Goal: Contribute content: Add original content to the website for others to see

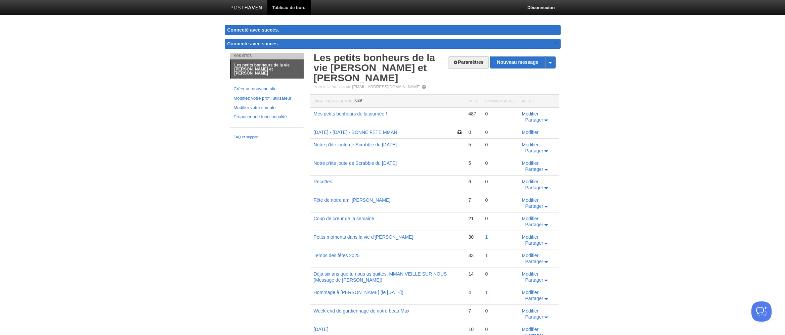
click at [532, 113] on font "Modifier" at bounding box center [530, 113] width 17 height 5
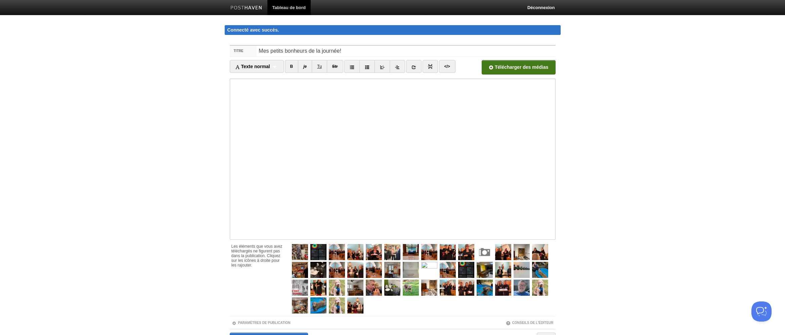
click at [513, 65] on input "file" at bounding box center [327, 69] width 508 height 34
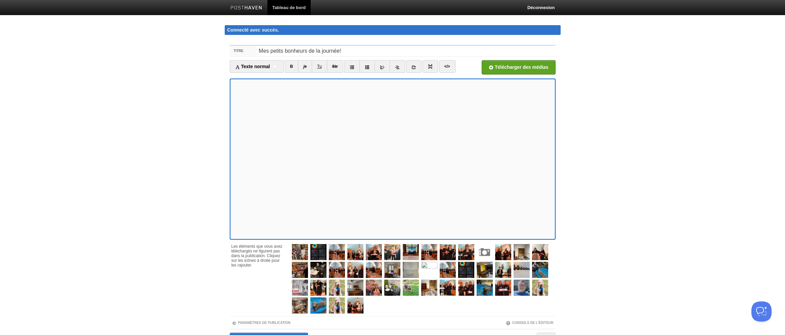
scroll to position [39, 0]
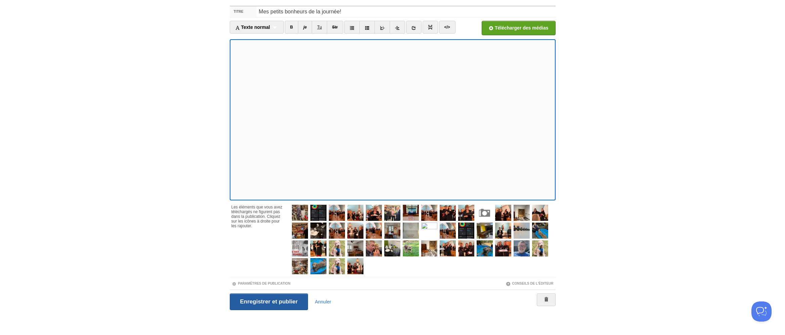
click at [277, 303] on input "Enregistrer et publier" at bounding box center [269, 302] width 79 height 17
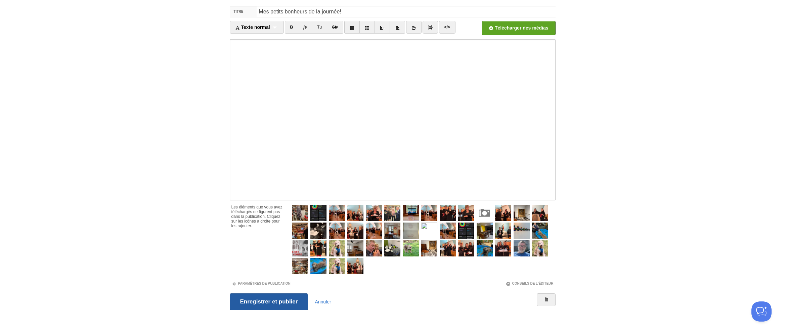
click at [296, 305] on input "Enregistrer et publier" at bounding box center [269, 302] width 79 height 17
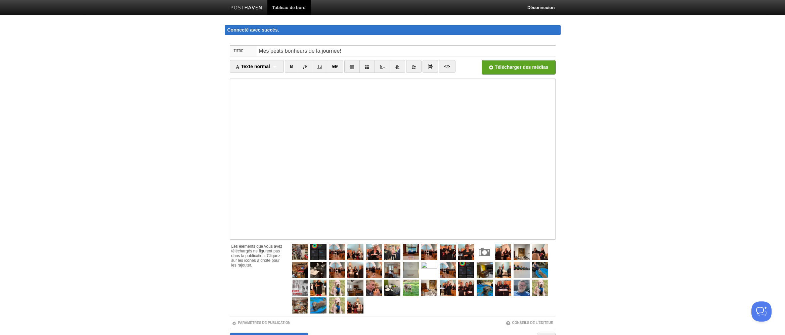
click at [283, 5] on font "Tableau de bord" at bounding box center [288, 7] width 33 height 5
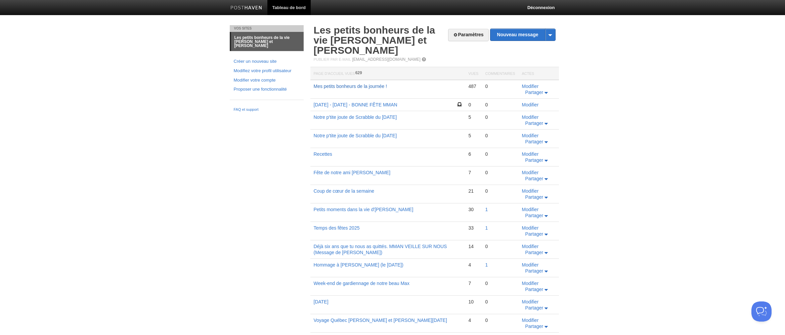
click at [347, 84] on font "Mes petits bonheurs de la journée !" at bounding box center [351, 86] width 74 height 5
click at [529, 87] on font "Modifier" at bounding box center [530, 86] width 17 height 5
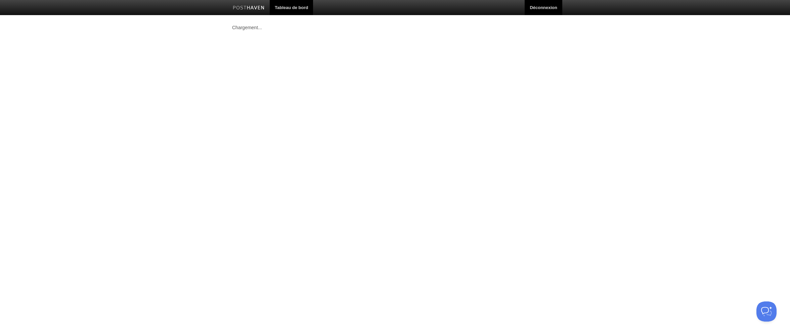
click at [543, 8] on font "Déconnexion" at bounding box center [544, 7] width 28 height 5
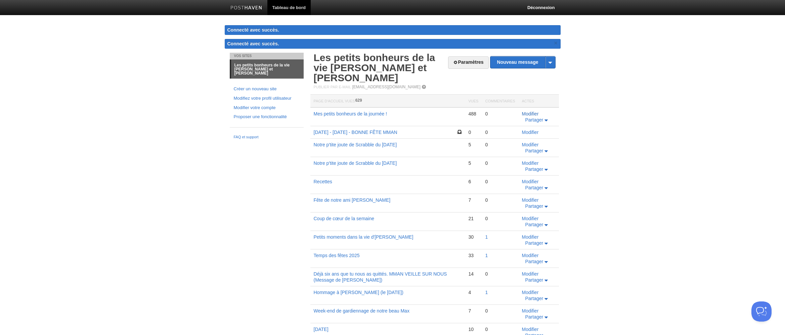
click at [532, 115] on font "Modifier" at bounding box center [530, 113] width 17 height 5
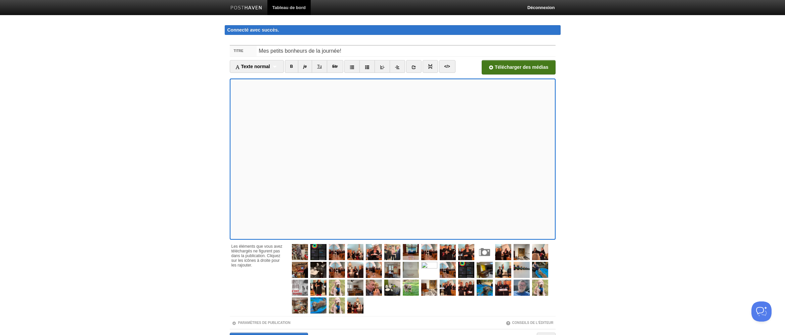
click at [515, 67] on input "file" at bounding box center [327, 69] width 508 height 34
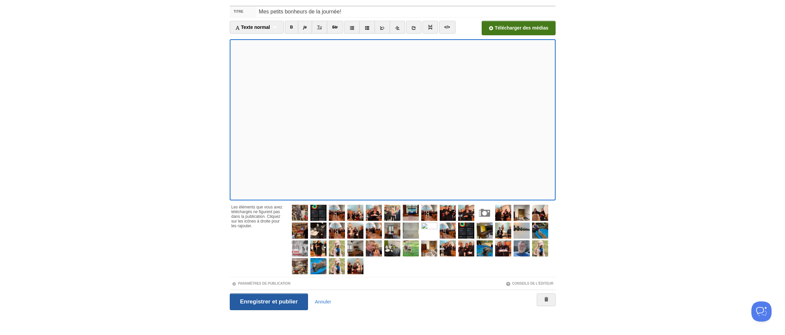
click at [272, 303] on input "Enregistrer et publier" at bounding box center [269, 302] width 79 height 17
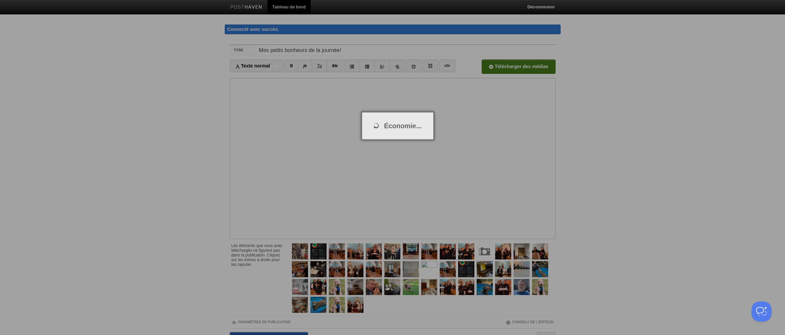
scroll to position [2, 0]
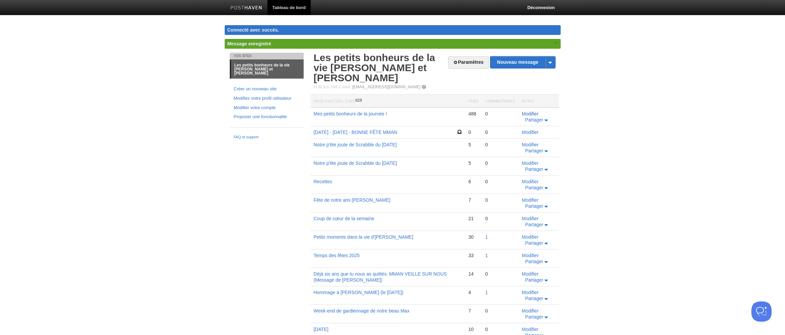
click at [532, 113] on font "Modifier" at bounding box center [530, 113] width 17 height 5
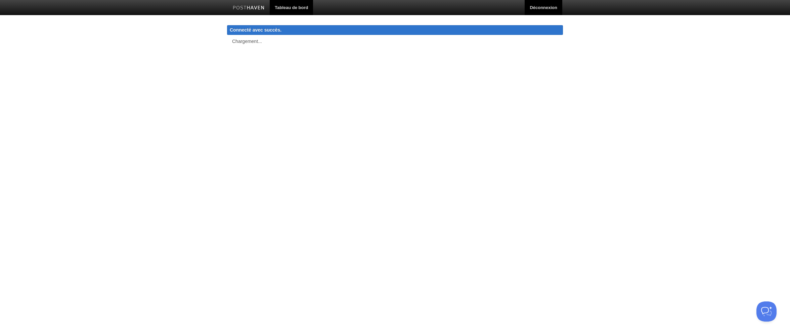
click at [551, 7] on font "Déconnexion" at bounding box center [544, 7] width 28 height 5
